Goal: Task Accomplishment & Management: Use online tool/utility

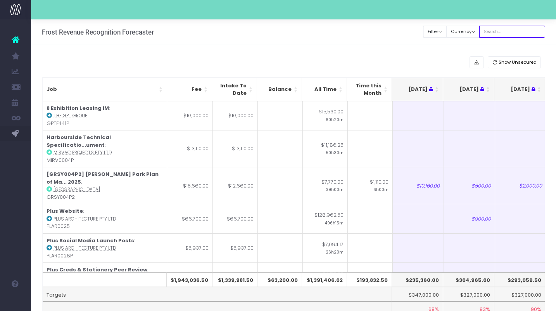
click at [508, 31] on input "text" at bounding box center [512, 32] width 66 height 12
type input "[PERSON_NAME]"
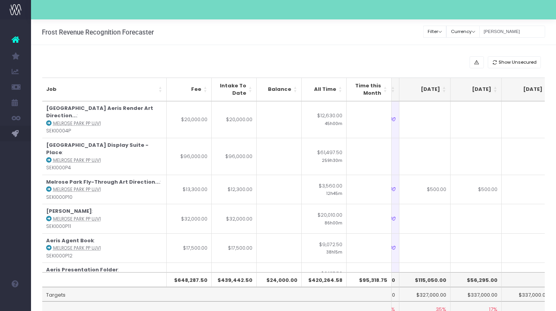
click at [444, 92] on th "[DATE]" at bounding box center [424, 90] width 51 height 24
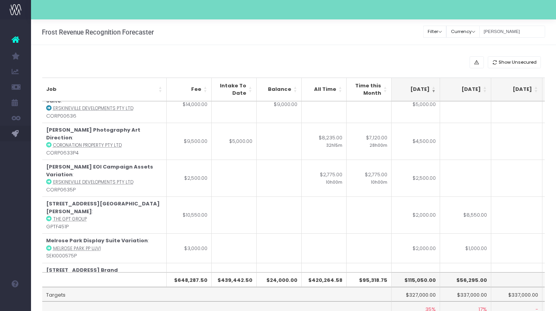
scroll to position [281, 157]
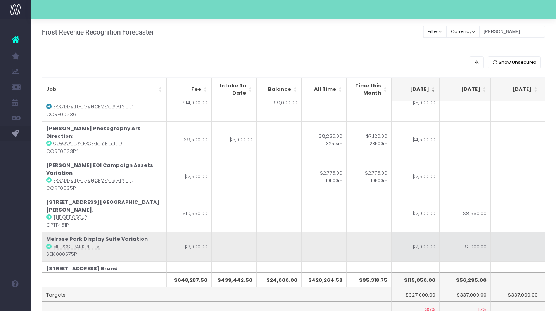
click at [465, 232] on td "$1,000.00" at bounding box center [465, 246] width 51 height 29
click at [411, 232] on td "$2,000.00" at bounding box center [414, 246] width 51 height 29
click at [457, 232] on td "$1,500.00" at bounding box center [465, 246] width 51 height 29
type input "$1,500.00"
